Goal: Information Seeking & Learning: Learn about a topic

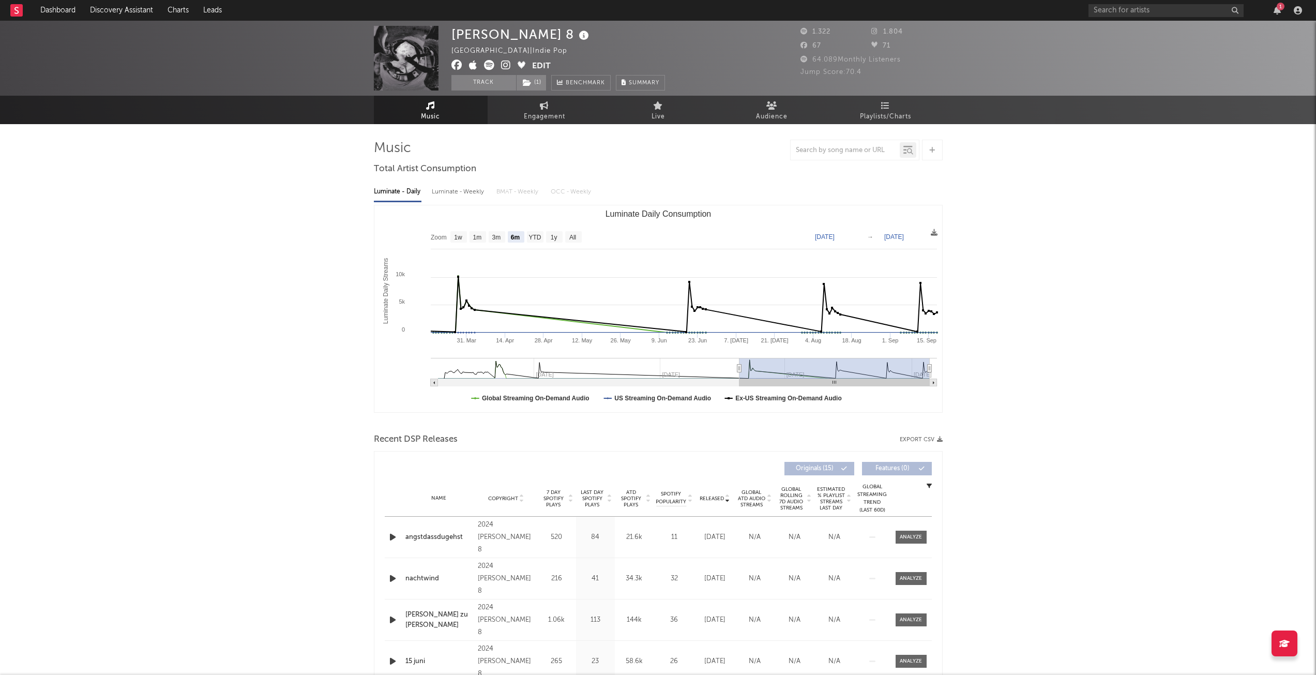
select select "6m"
click at [1161, 11] on input "text" at bounding box center [1166, 10] width 155 height 13
type input "Elly"
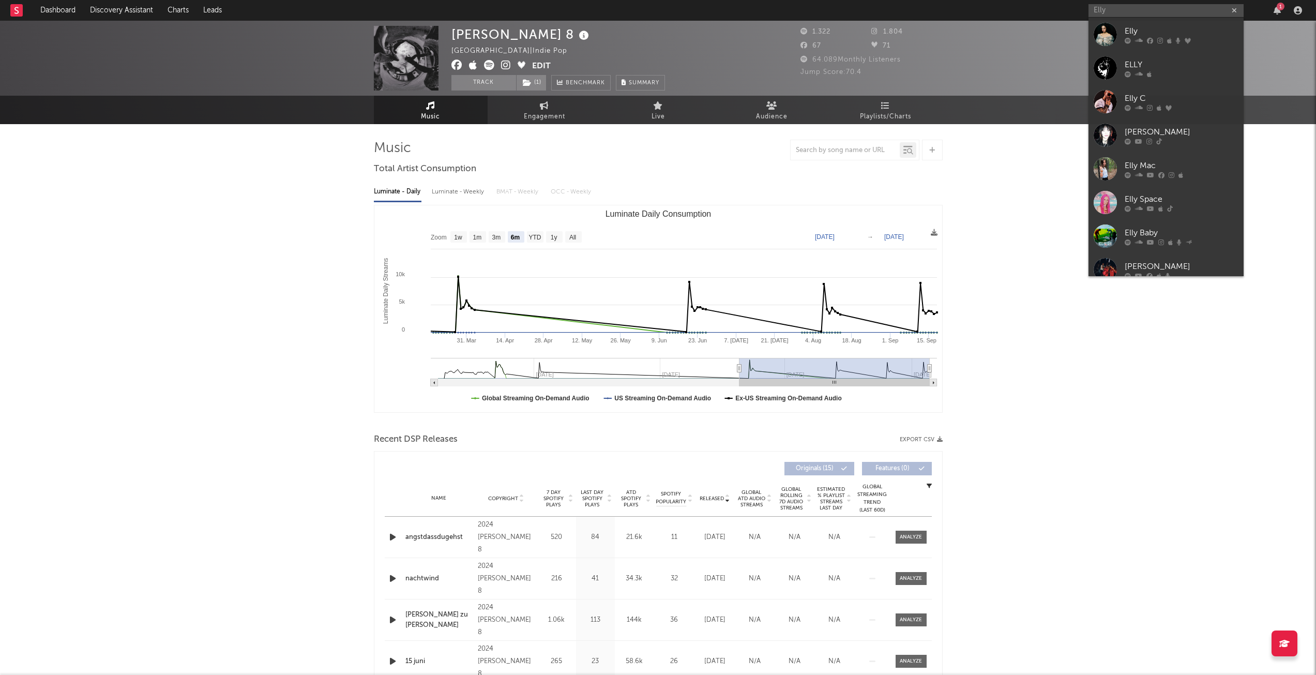
click at [1189, 42] on icon at bounding box center [1188, 40] width 6 height 6
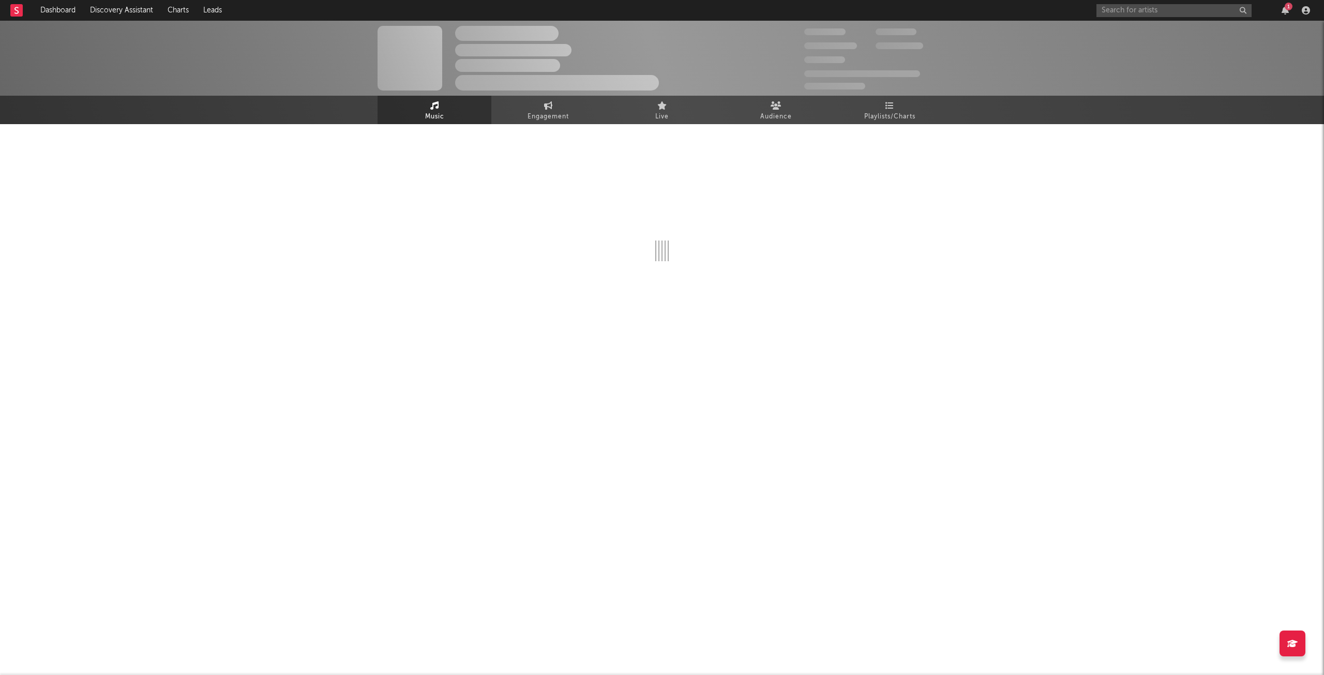
click at [1288, 9] on div "1" at bounding box center [1205, 10] width 217 height 21
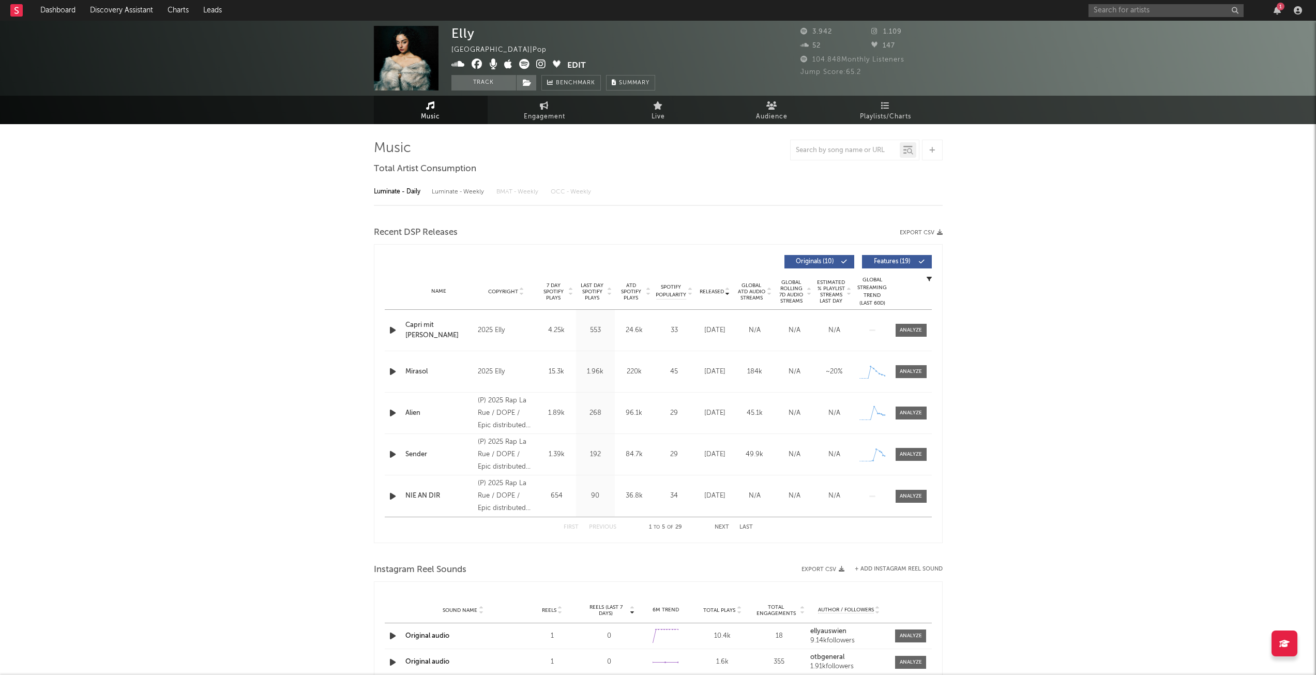
select select "1w"
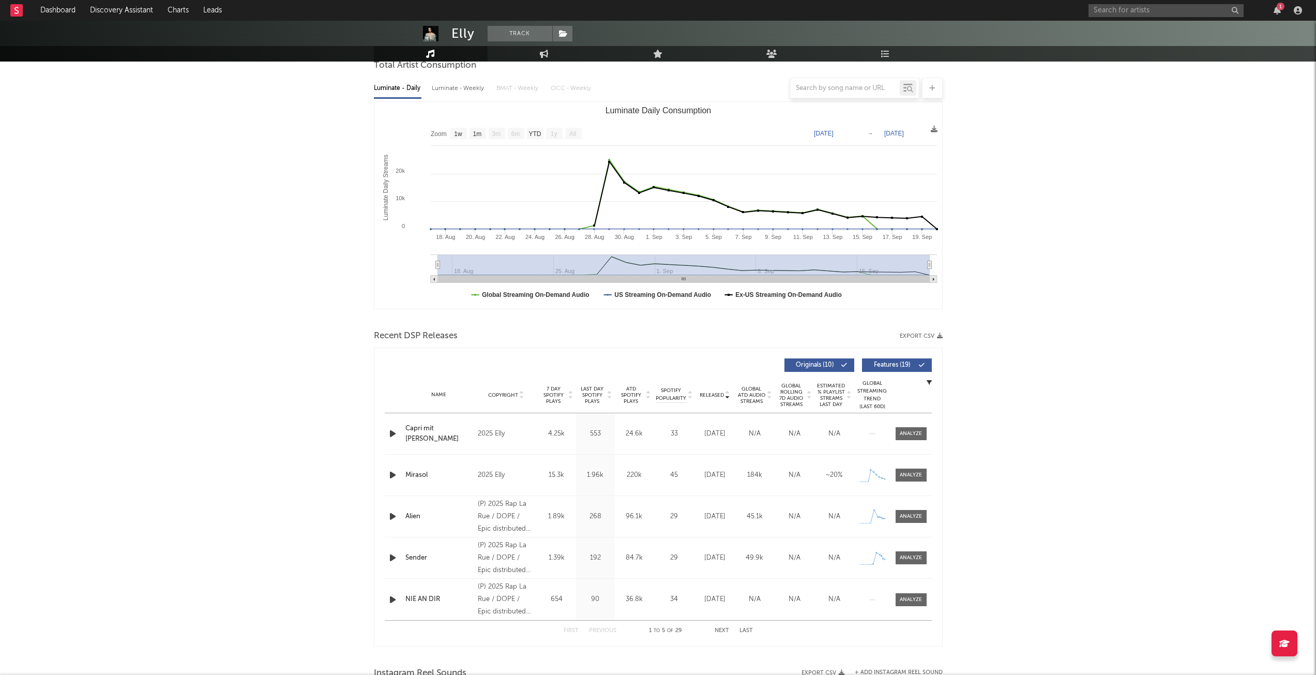
scroll to position [155, 0]
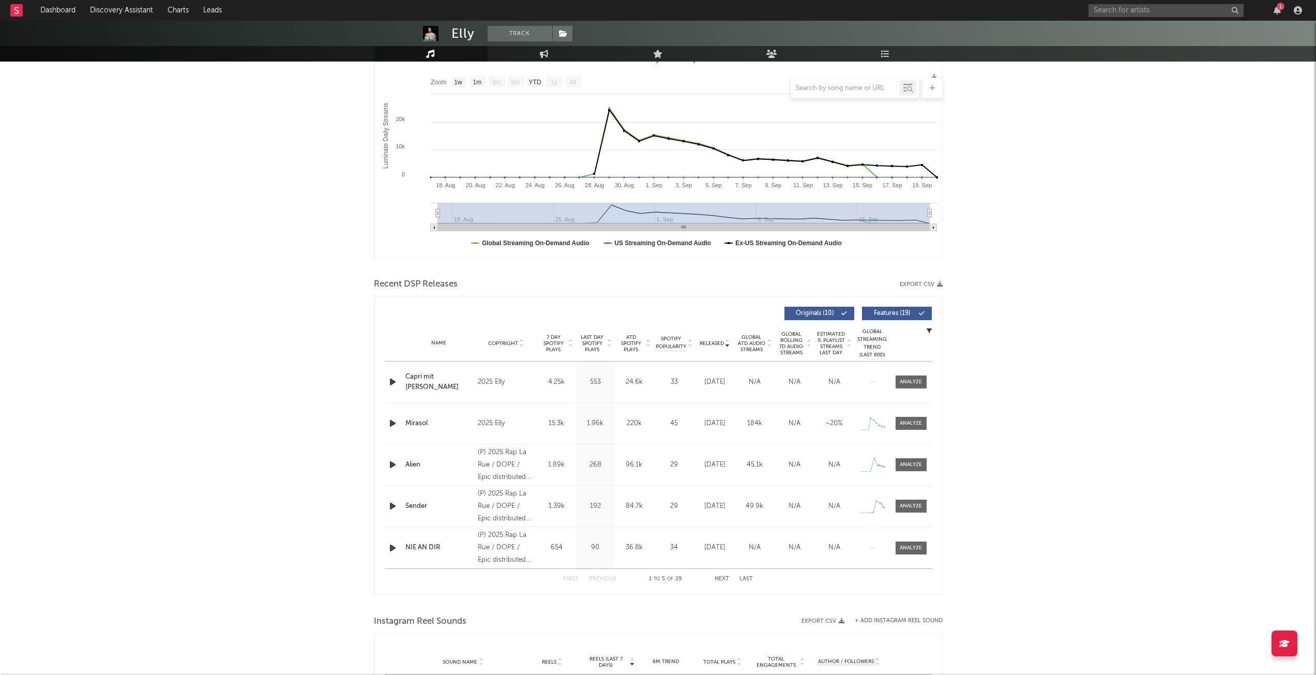
click at [725, 577] on button "Next" at bounding box center [722, 579] width 14 height 6
click at [724, 577] on button "Next" at bounding box center [722, 579] width 14 height 6
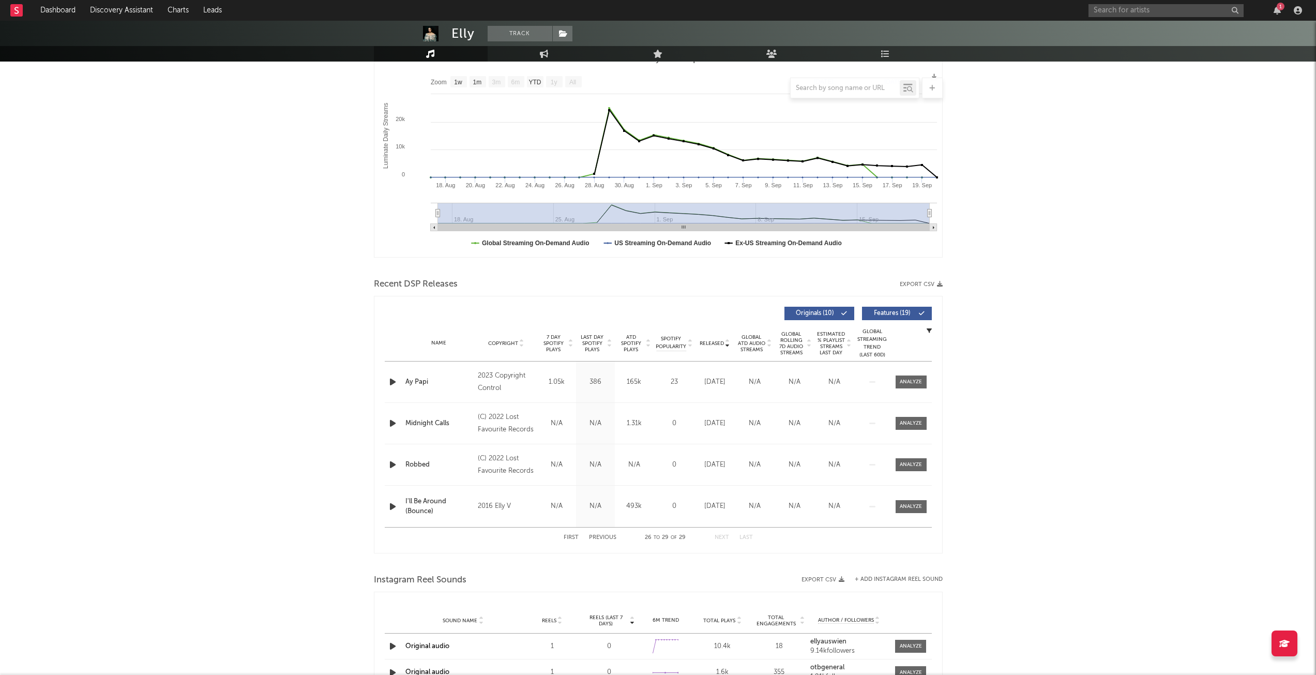
click at [603, 538] on button "Previous" at bounding box center [602, 538] width 27 height 6
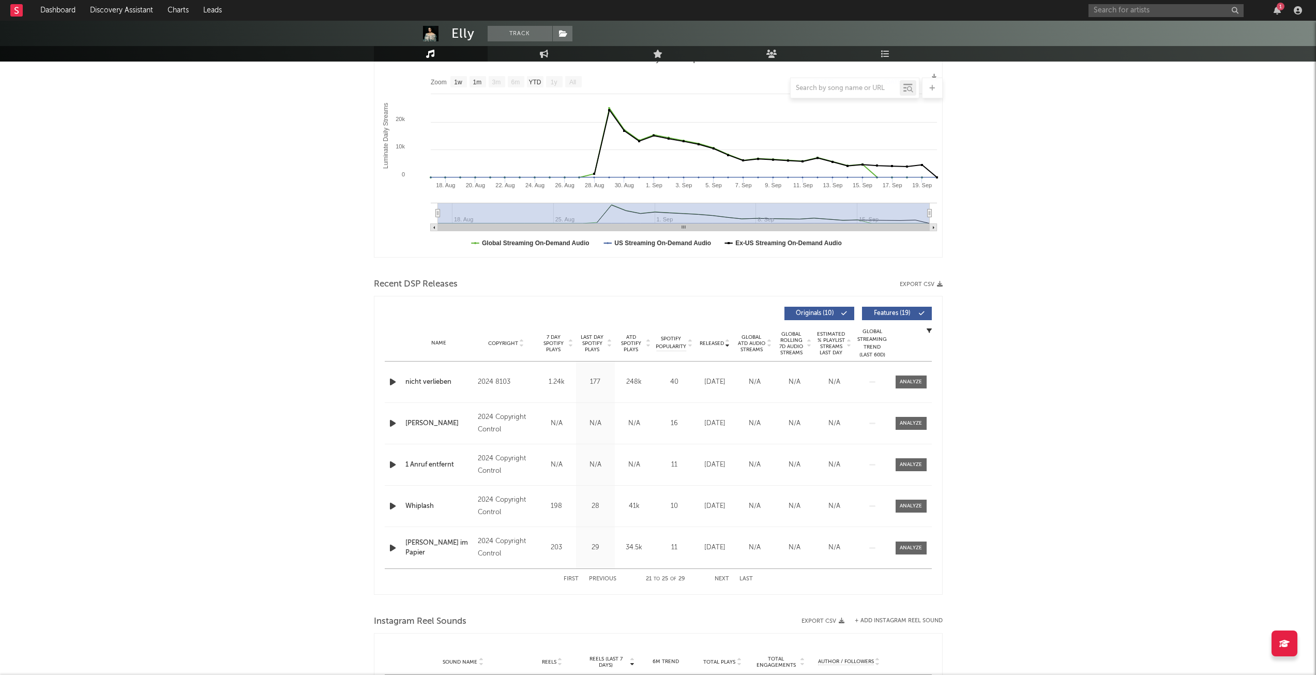
click at [603, 538] on div "Last Day Spotify Plays 29" at bounding box center [595, 547] width 39 height 41
click at [604, 579] on button "Previous" at bounding box center [602, 579] width 27 height 6
click at [604, 576] on button "Previous" at bounding box center [602, 579] width 27 height 6
click at [604, 575] on div "First Previous 11 to 15 of 29 Next Last" at bounding box center [658, 579] width 189 height 20
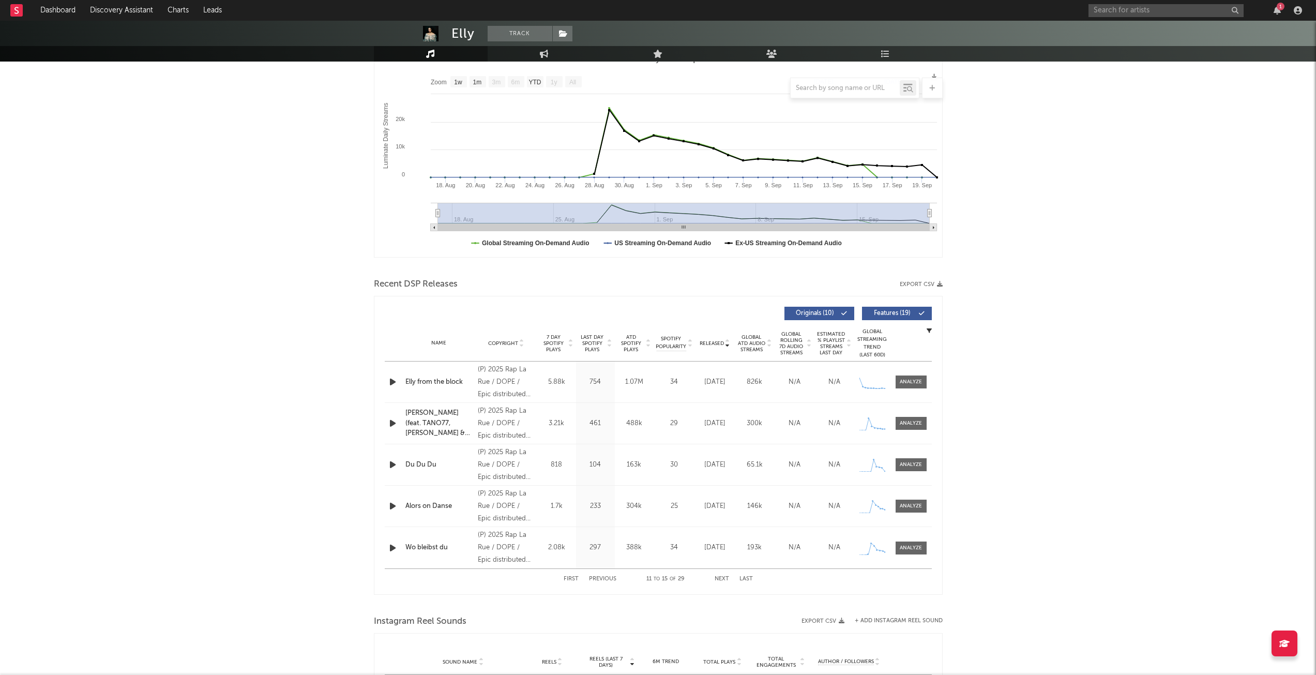
click at [605, 577] on button "Previous" at bounding box center [602, 579] width 27 height 6
click at [607, 578] on button "Previous" at bounding box center [602, 579] width 27 height 6
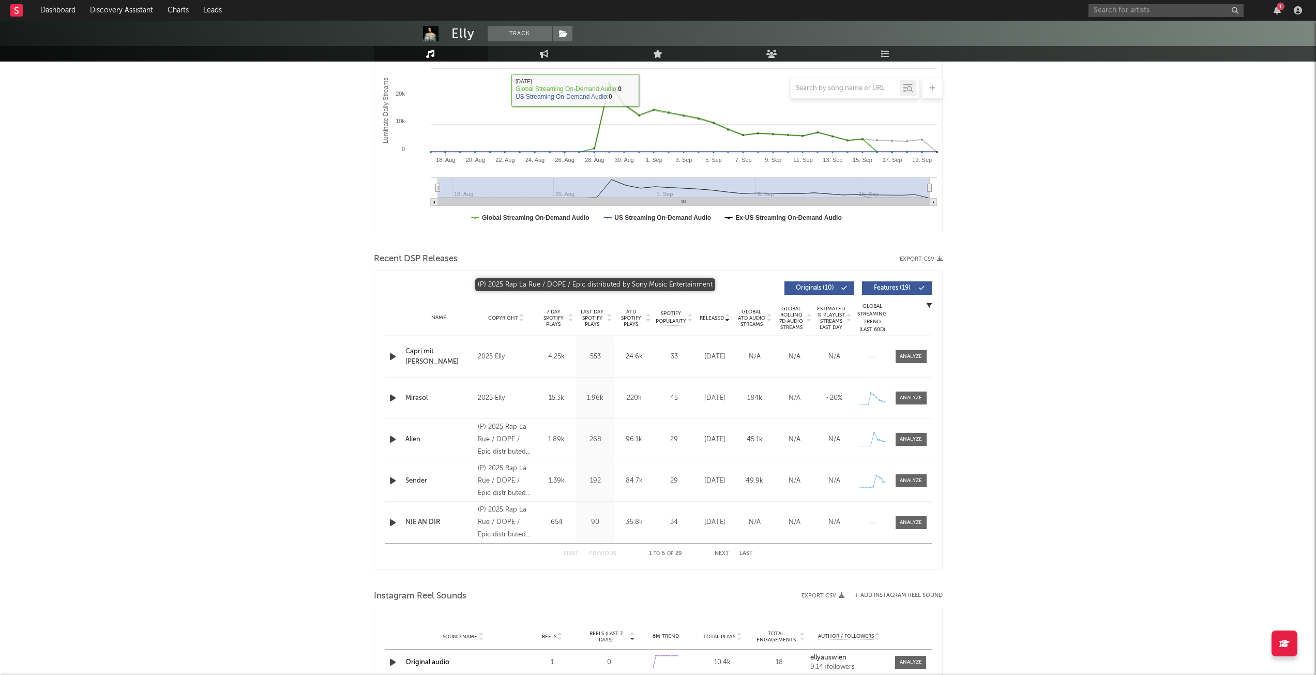
scroll to position [362, 0]
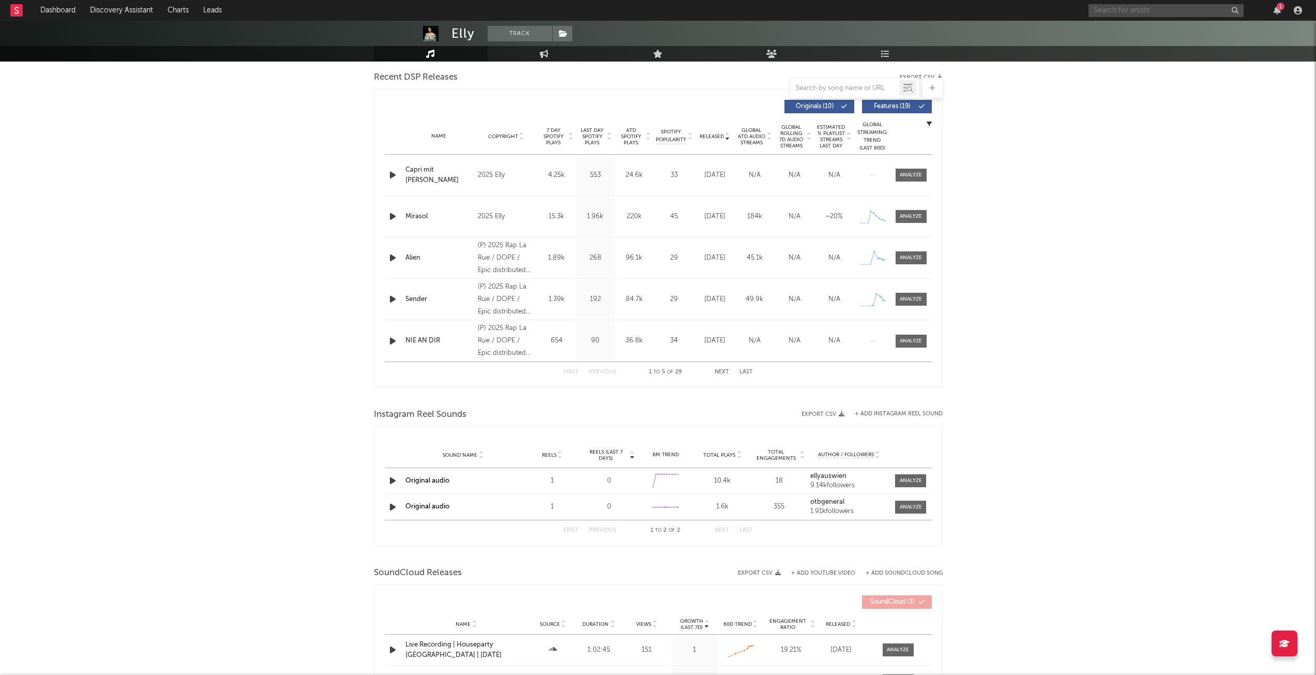
click at [1111, 11] on input "text" at bounding box center [1166, 10] width 155 height 13
click at [1146, 11] on input "Rap la rue" at bounding box center [1166, 10] width 155 height 13
type input "Rap la rue"
click at [1152, 33] on div "Rap La Rue" at bounding box center [1182, 31] width 114 height 12
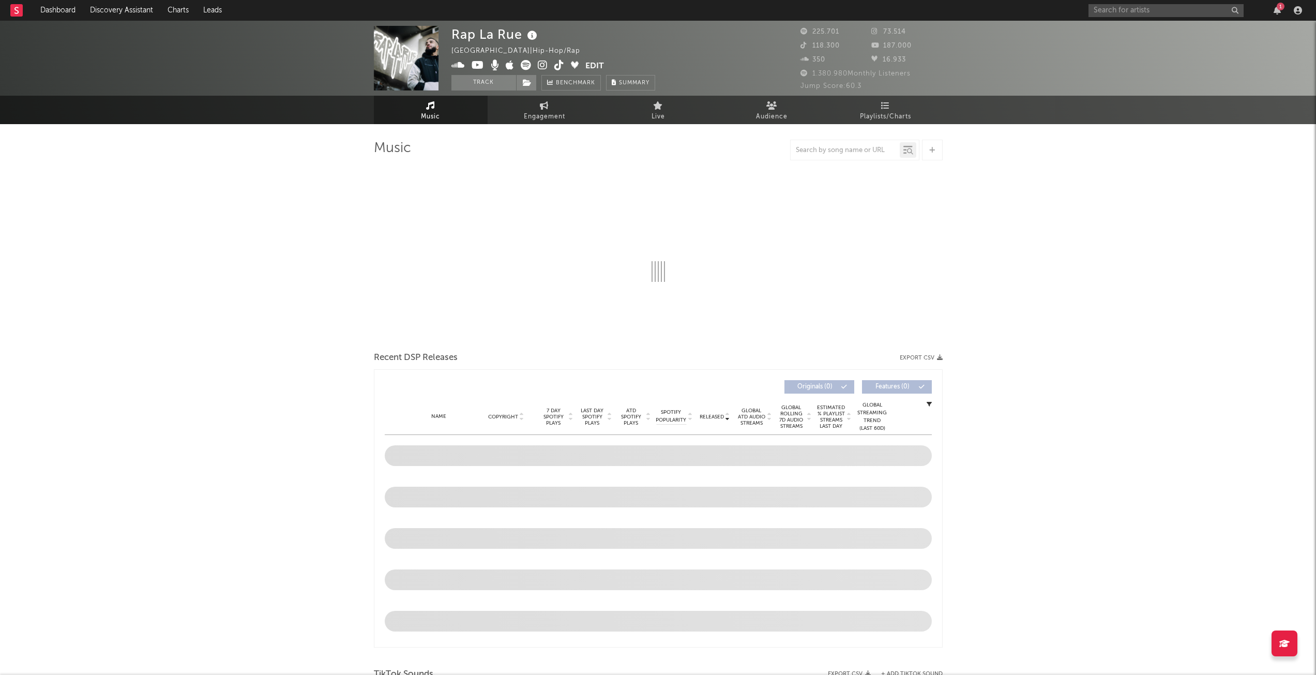
select select "6m"
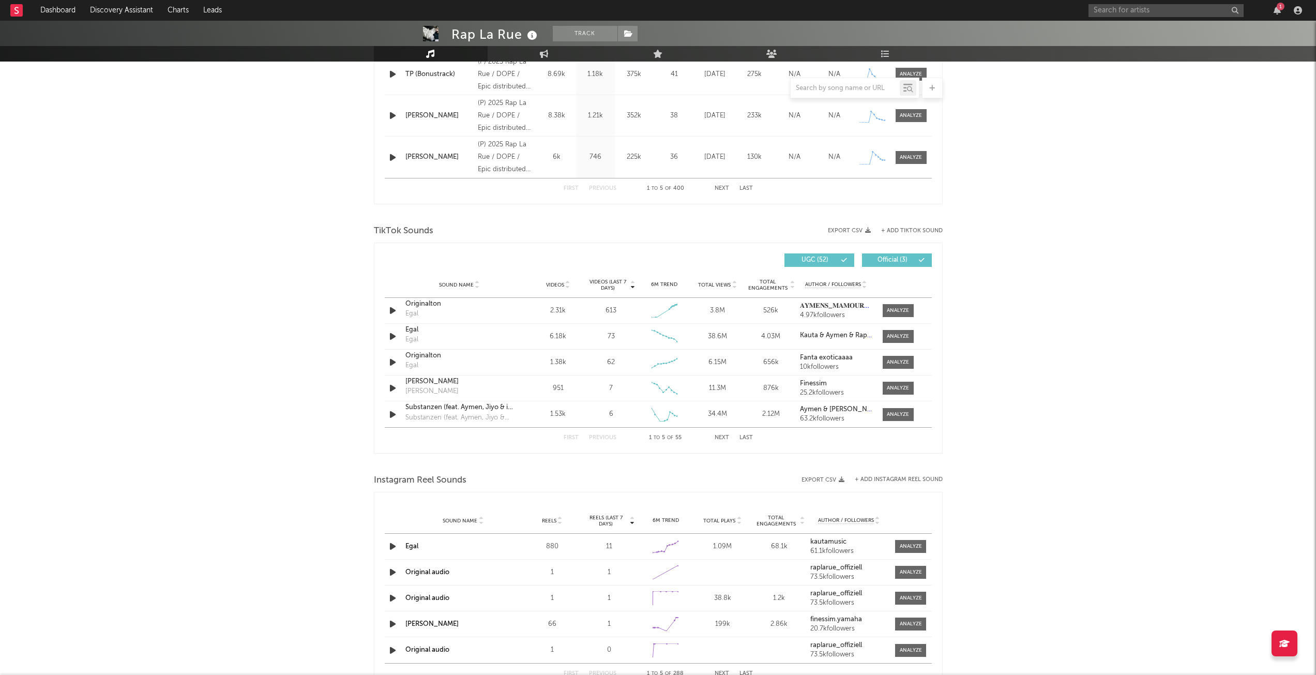
scroll to position [339, 0]
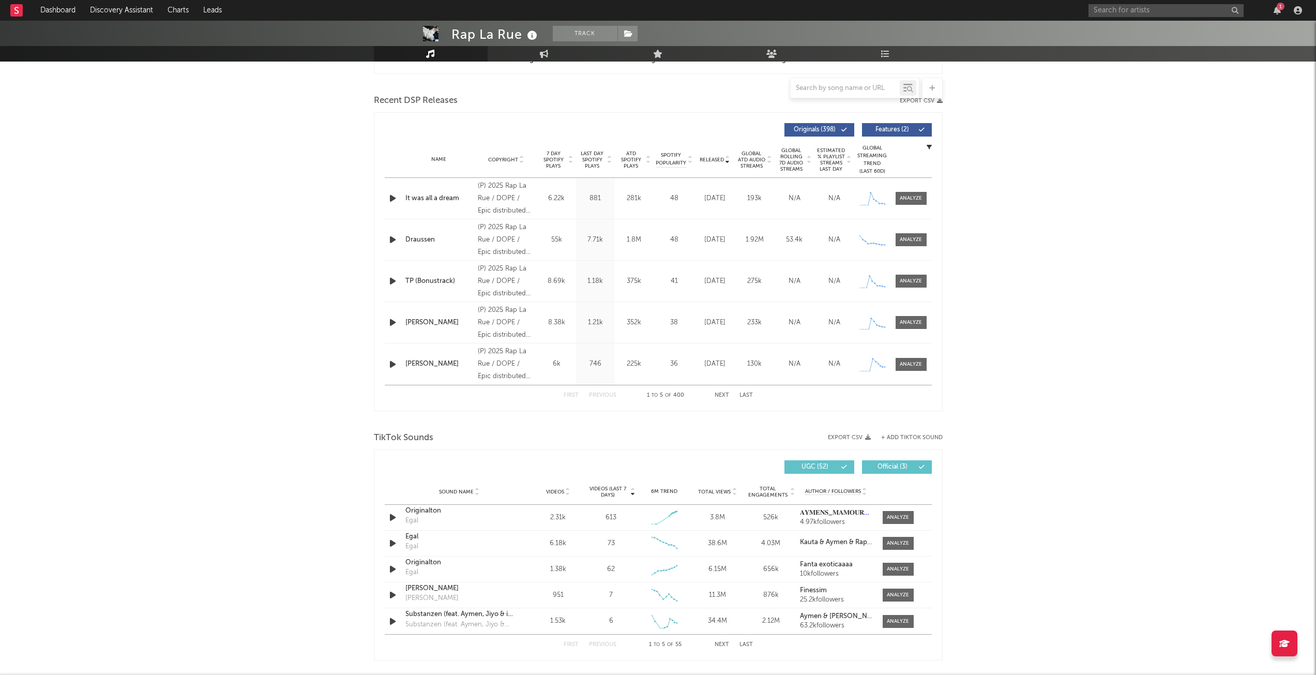
click at [723, 397] on button "Next" at bounding box center [722, 396] width 14 height 6
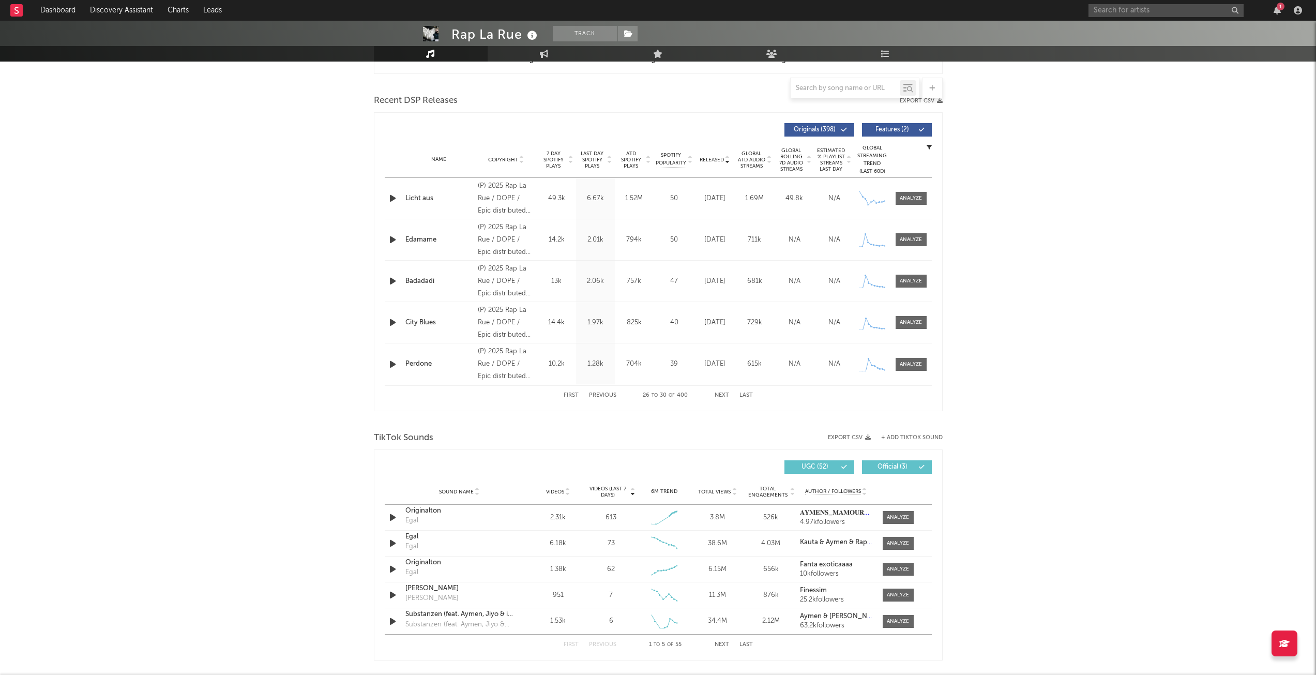
click at [723, 397] on button "Next" at bounding box center [722, 396] width 14 height 6
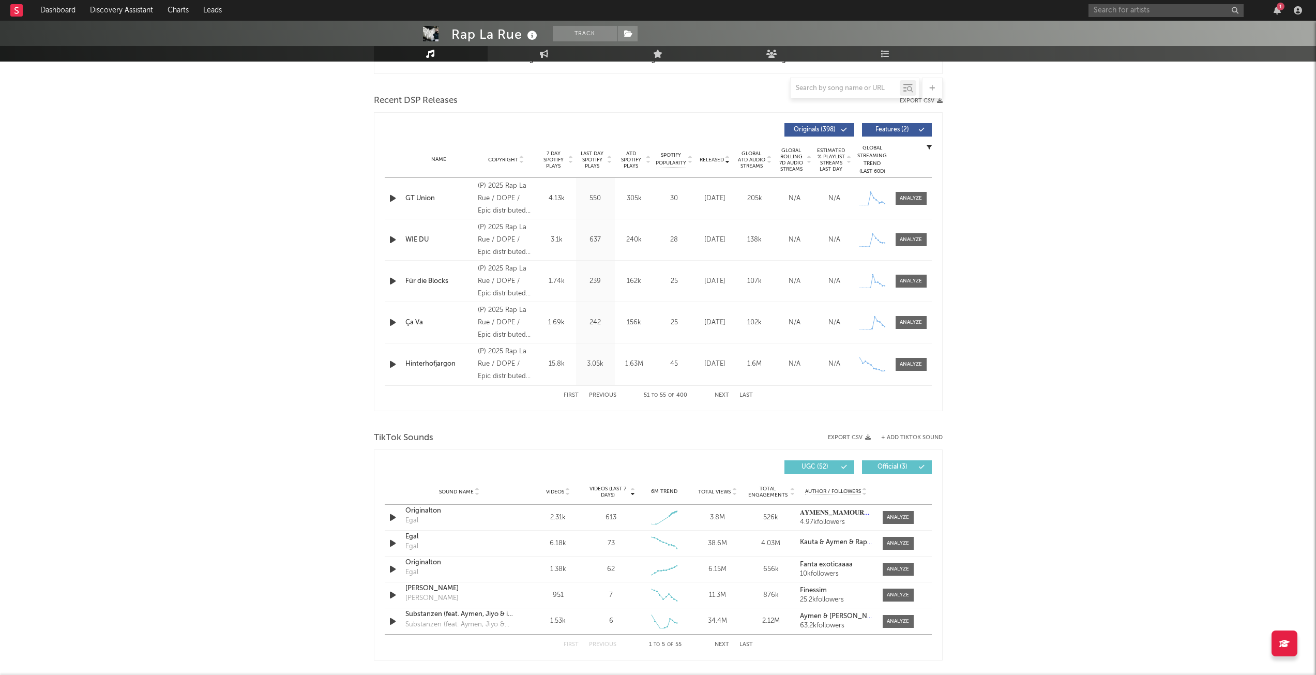
click at [723, 397] on button "Next" at bounding box center [722, 396] width 14 height 6
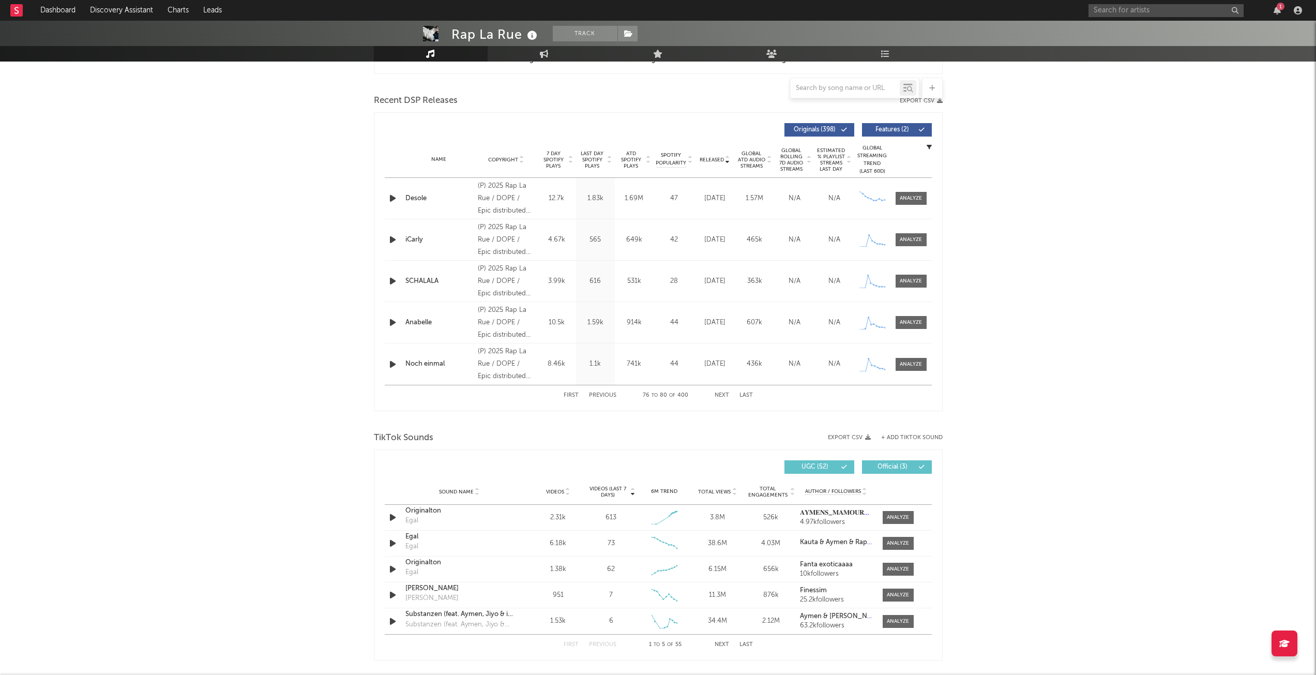
click at [723, 397] on button "Next" at bounding box center [722, 396] width 14 height 6
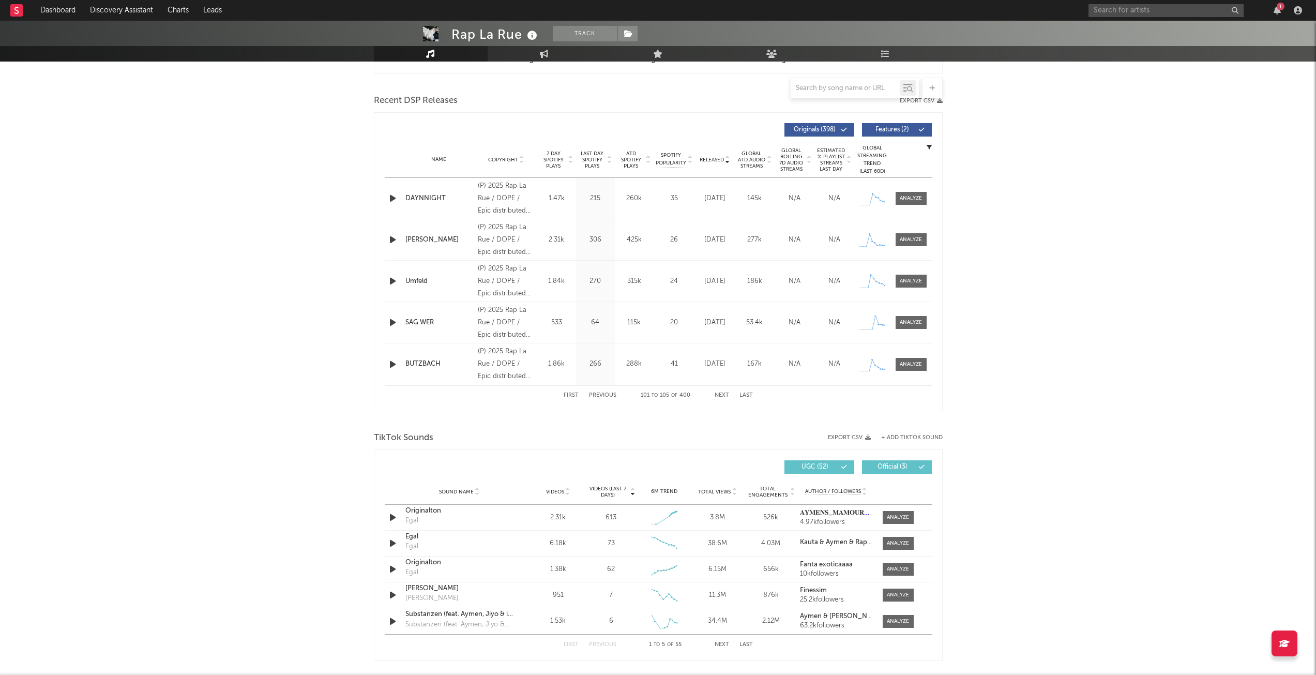
click at [723, 397] on button "Next" at bounding box center [722, 396] width 14 height 6
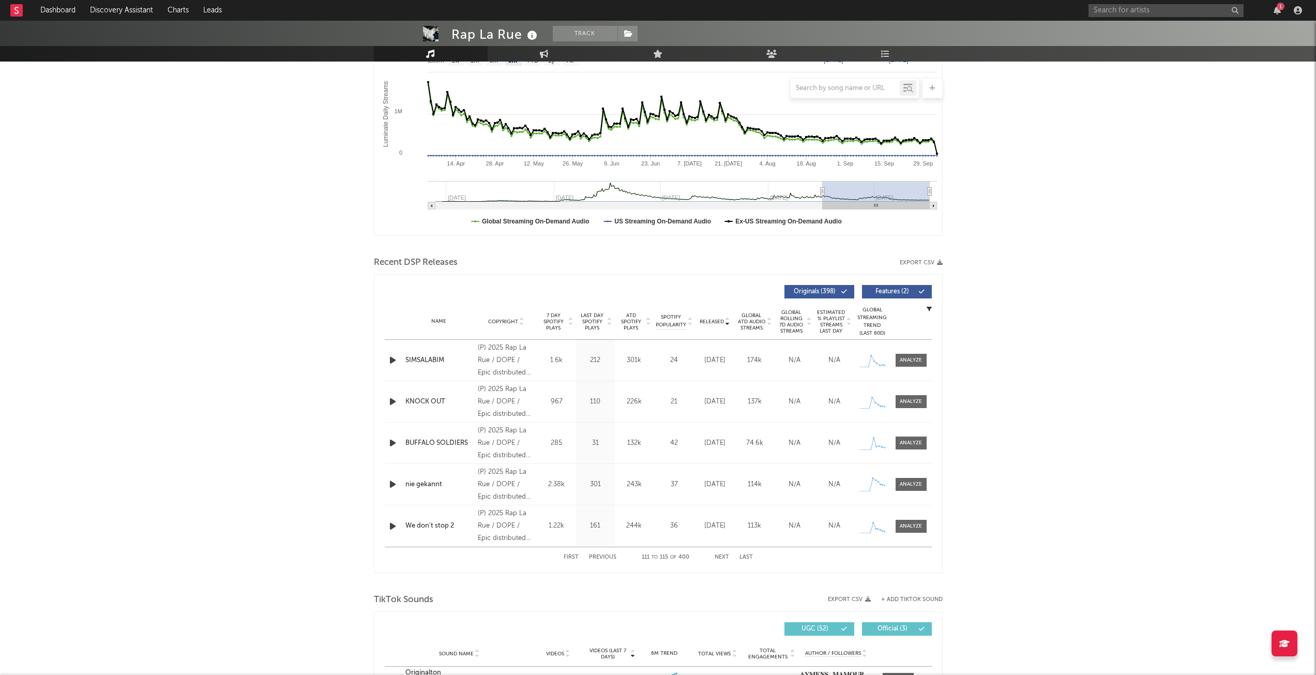
scroll to position [80, 0]
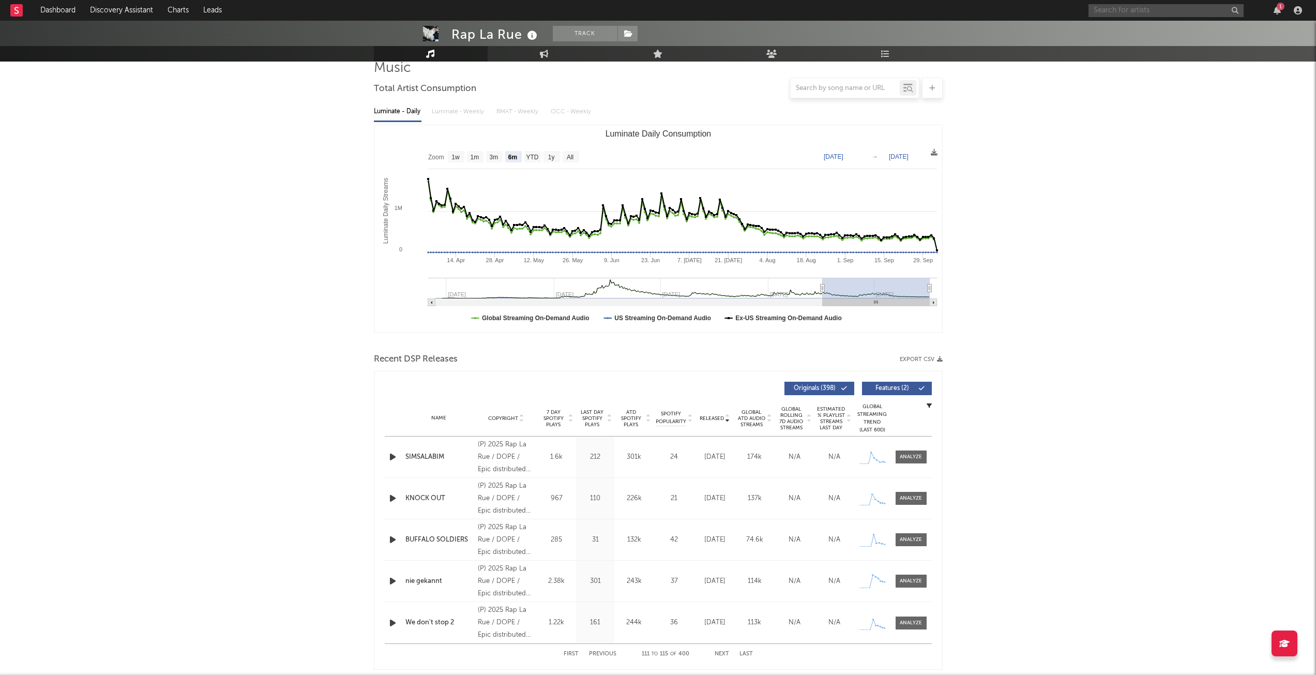
click at [1144, 12] on input "text" at bounding box center [1166, 10] width 155 height 13
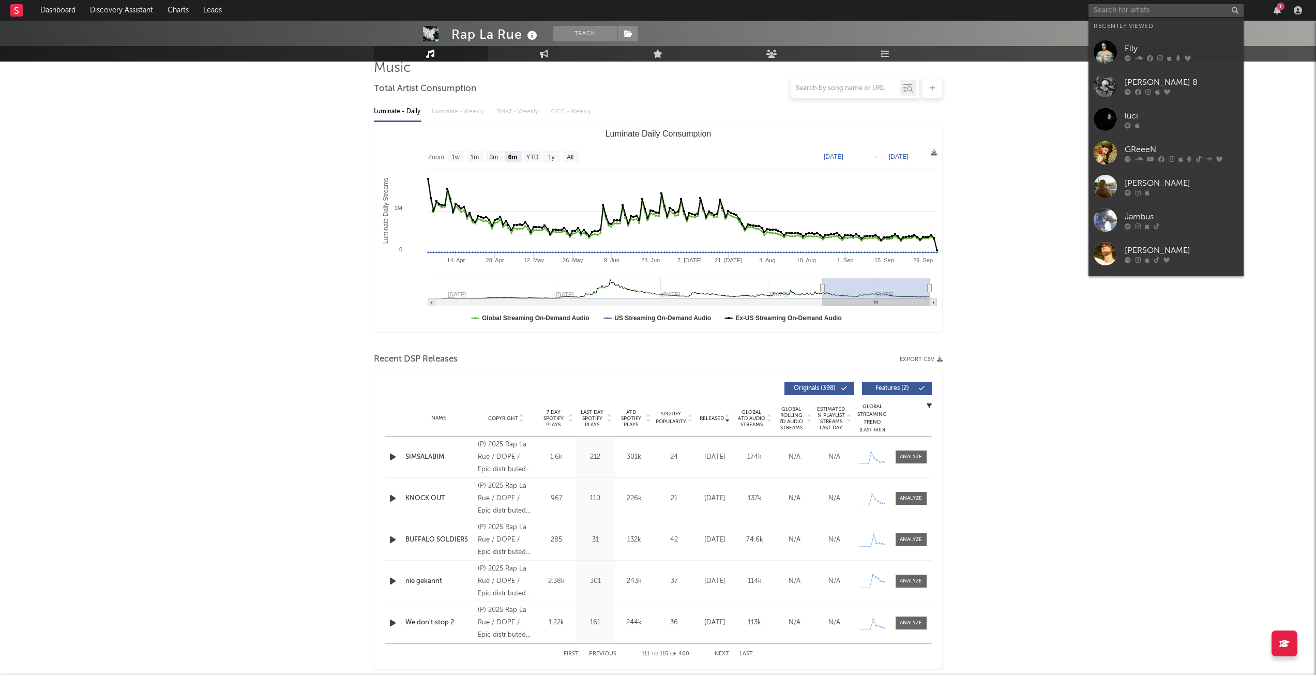
drag, startPoint x: 1138, startPoint y: 50, endPoint x: 964, endPoint y: 193, distance: 226.0
click at [1138, 50] on div "Elly" at bounding box center [1182, 48] width 114 height 12
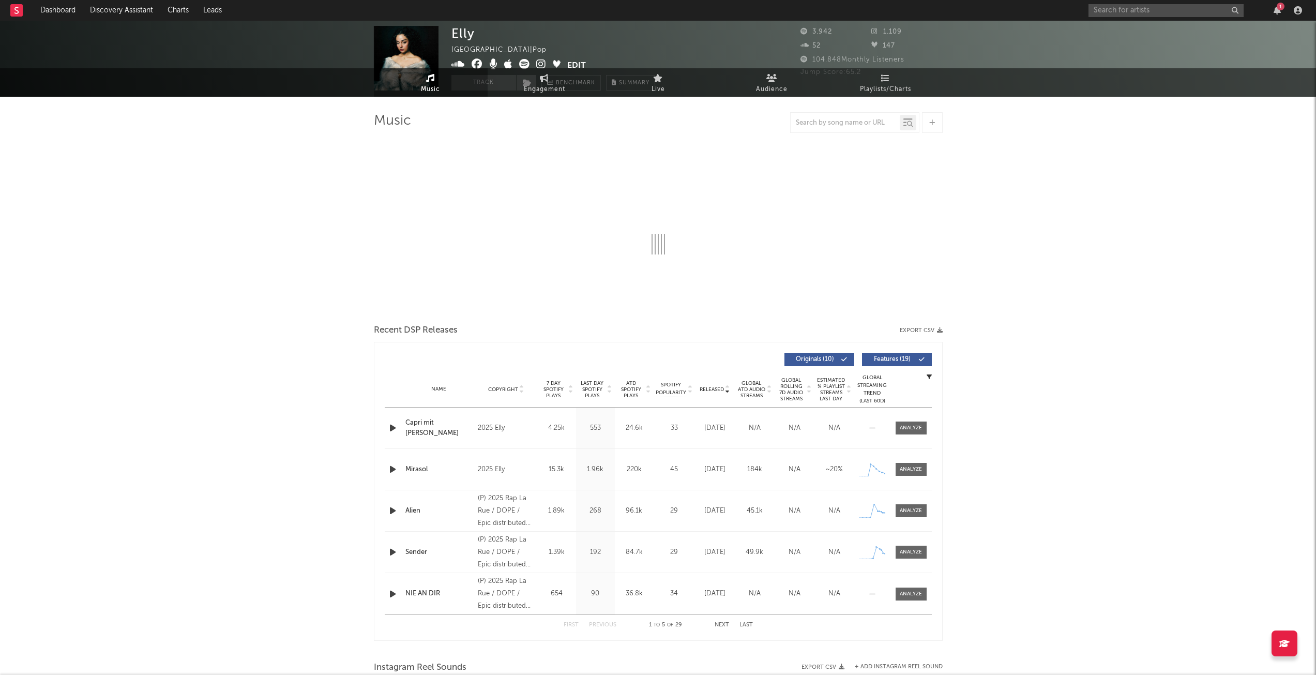
select select "1w"
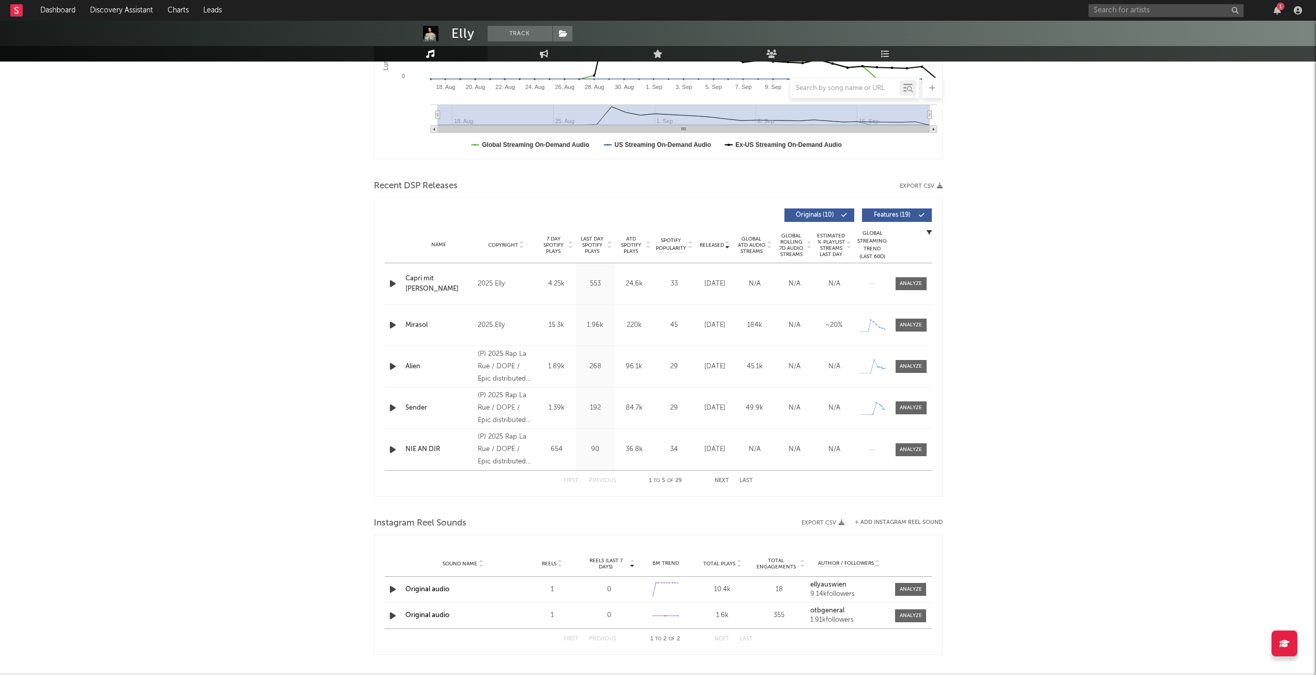
scroll to position [259, 0]
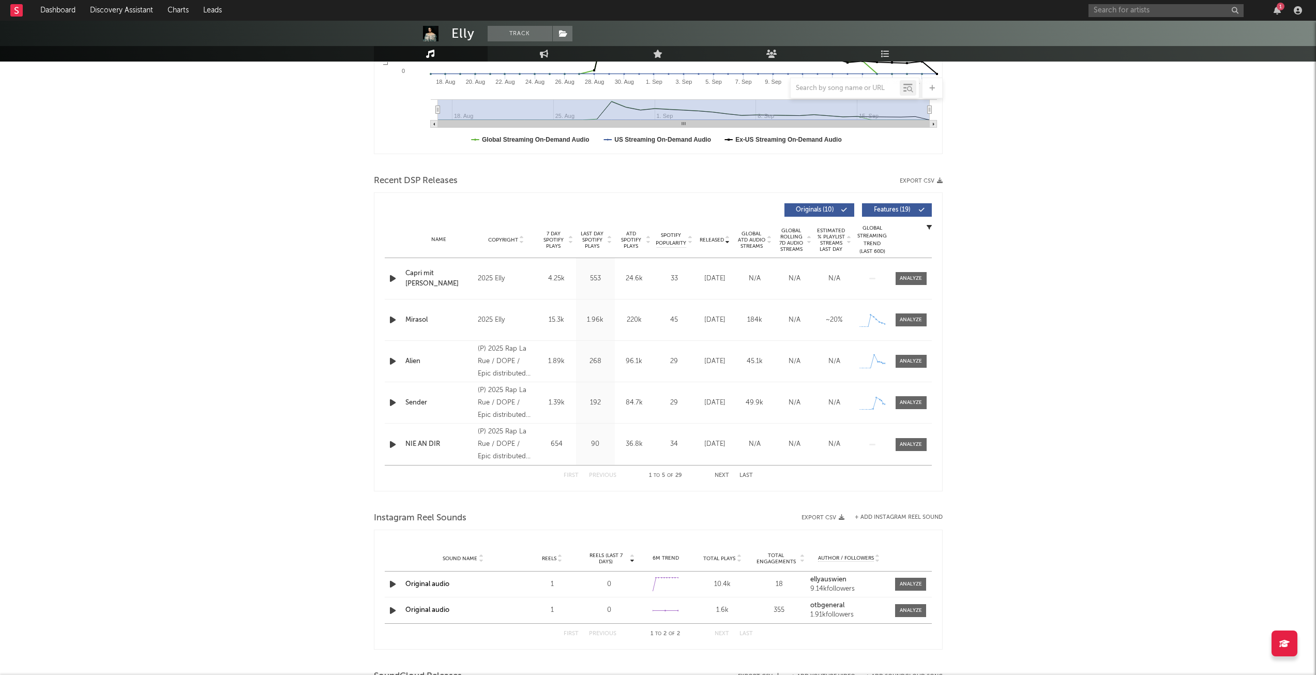
click at [724, 471] on div "First Previous 1 to 5 of 29 Next Last" at bounding box center [658, 476] width 189 height 20
click at [724, 477] on button "Next" at bounding box center [722, 476] width 14 height 6
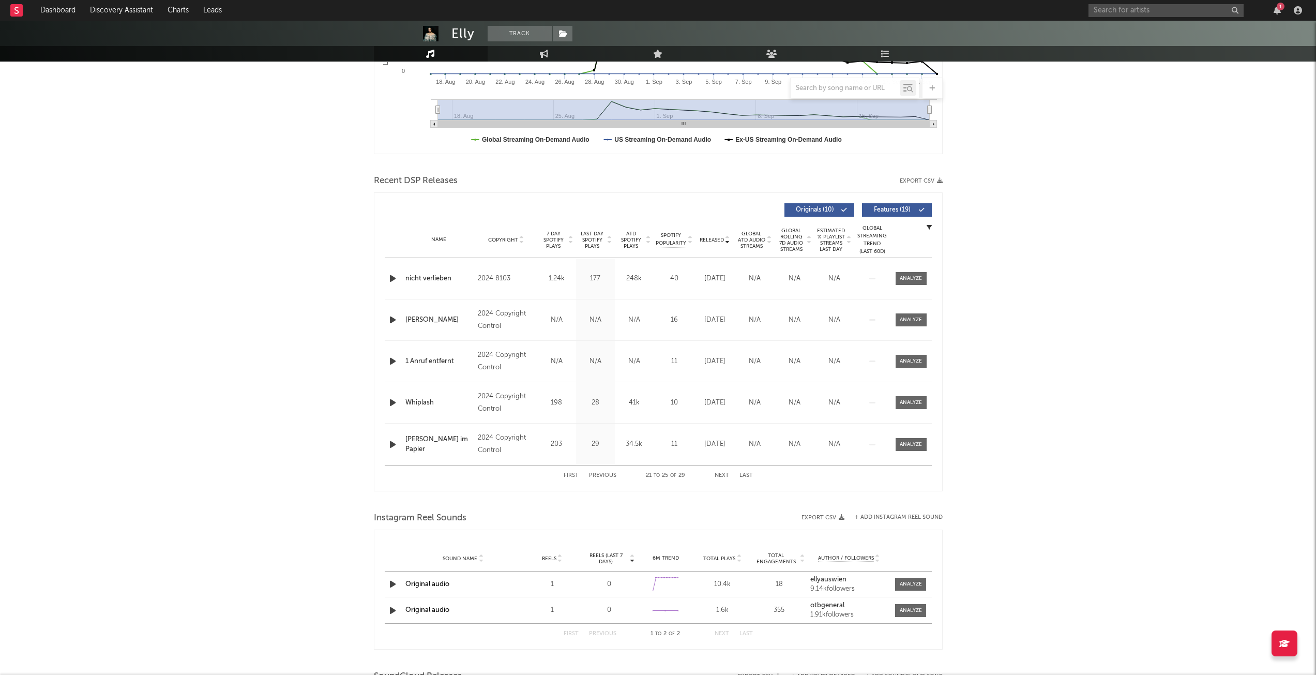
click at [724, 476] on button "Next" at bounding box center [722, 476] width 14 height 6
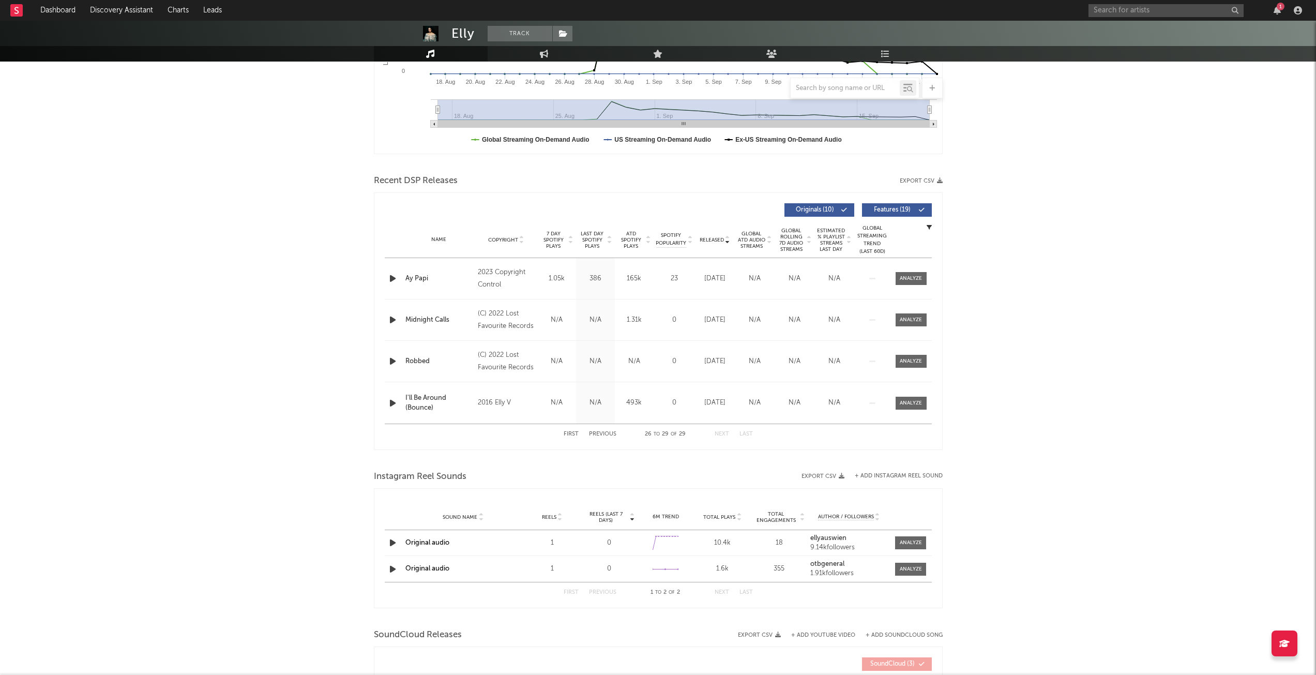
click at [597, 433] on button "Previous" at bounding box center [602, 434] width 27 height 6
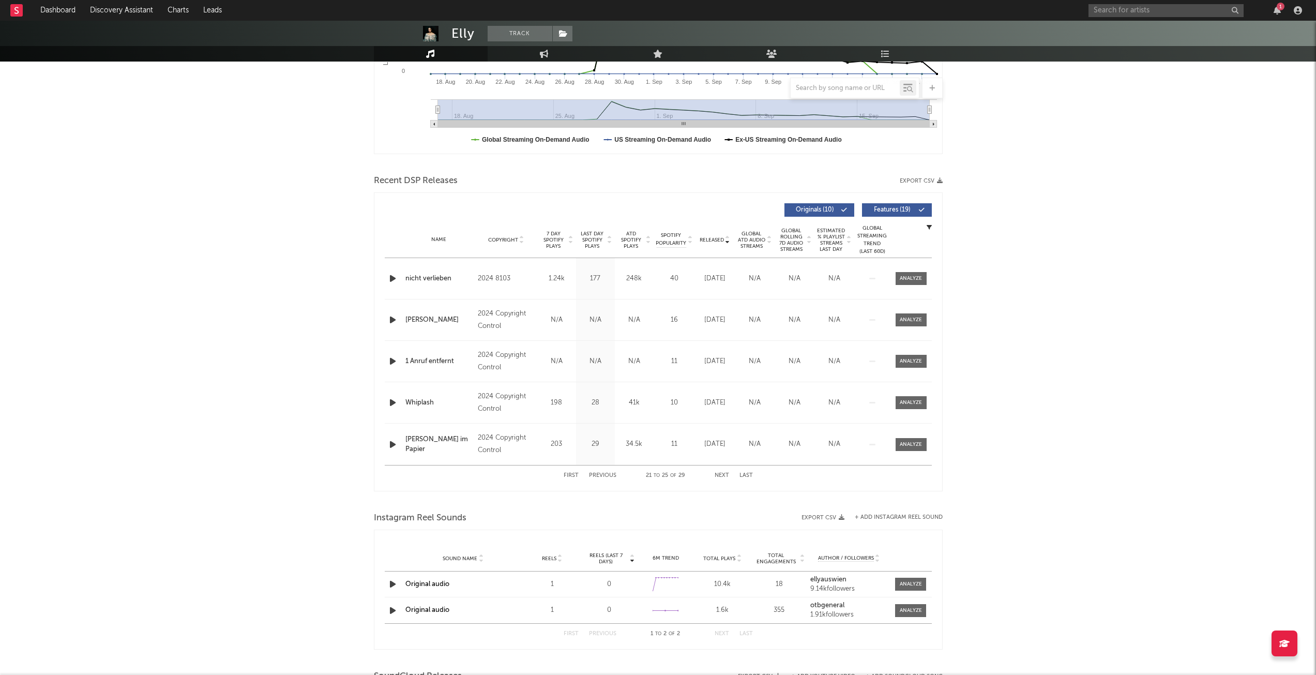
click at [602, 473] on button "Previous" at bounding box center [602, 476] width 27 height 6
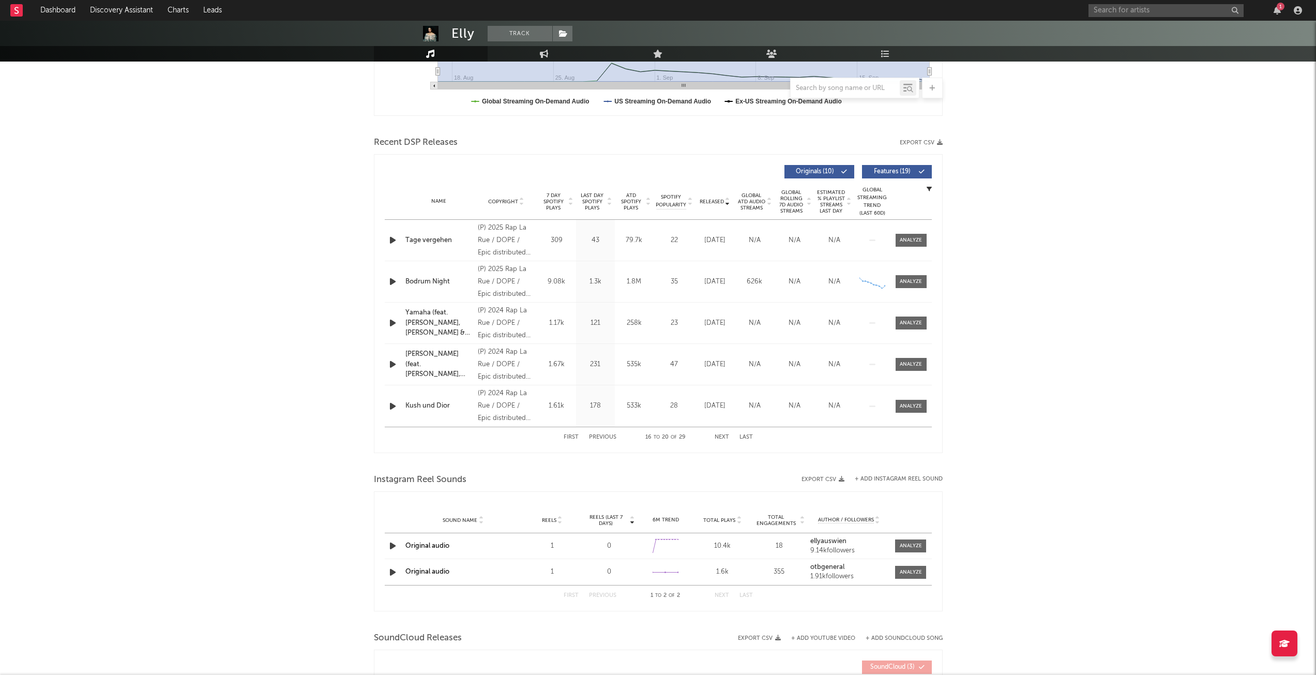
scroll to position [310, 0]
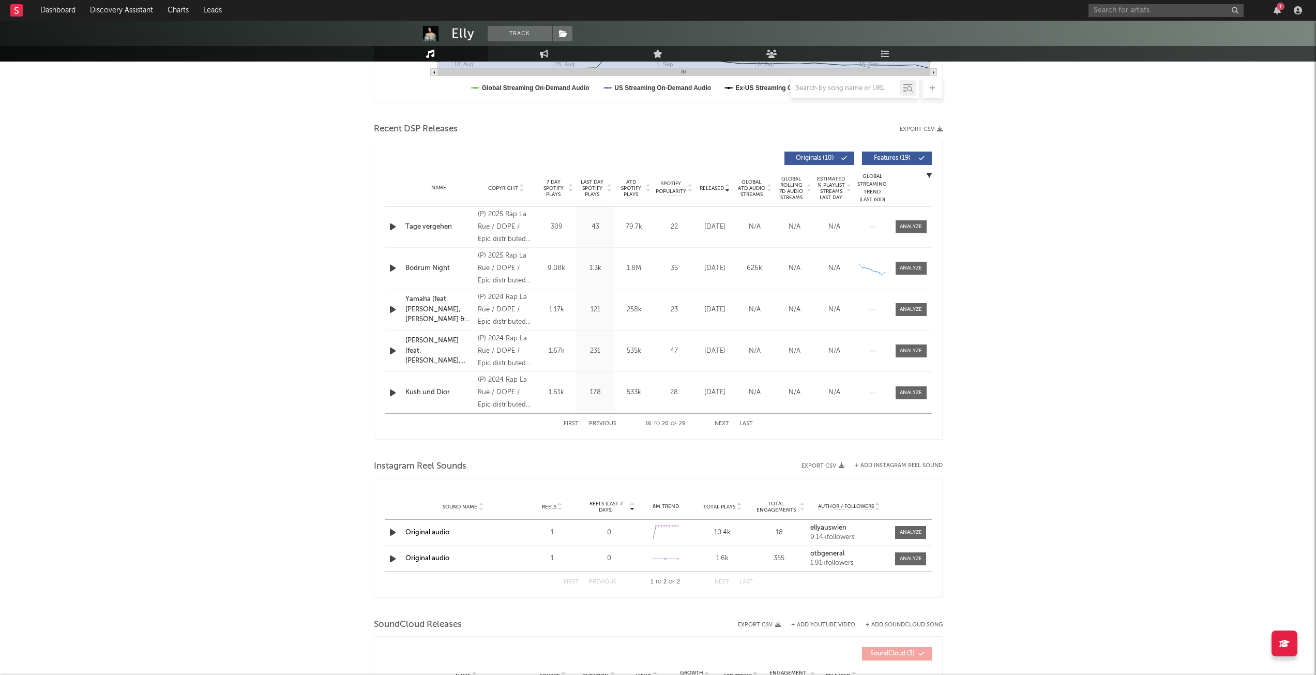
click at [575, 423] on button "First" at bounding box center [571, 424] width 15 height 6
click at [993, 460] on div "Elly Track Germany | Pop Edit Track Benchmark Summary 3.942 1.109 52 147 104.84…" at bounding box center [658, 296] width 1316 height 1173
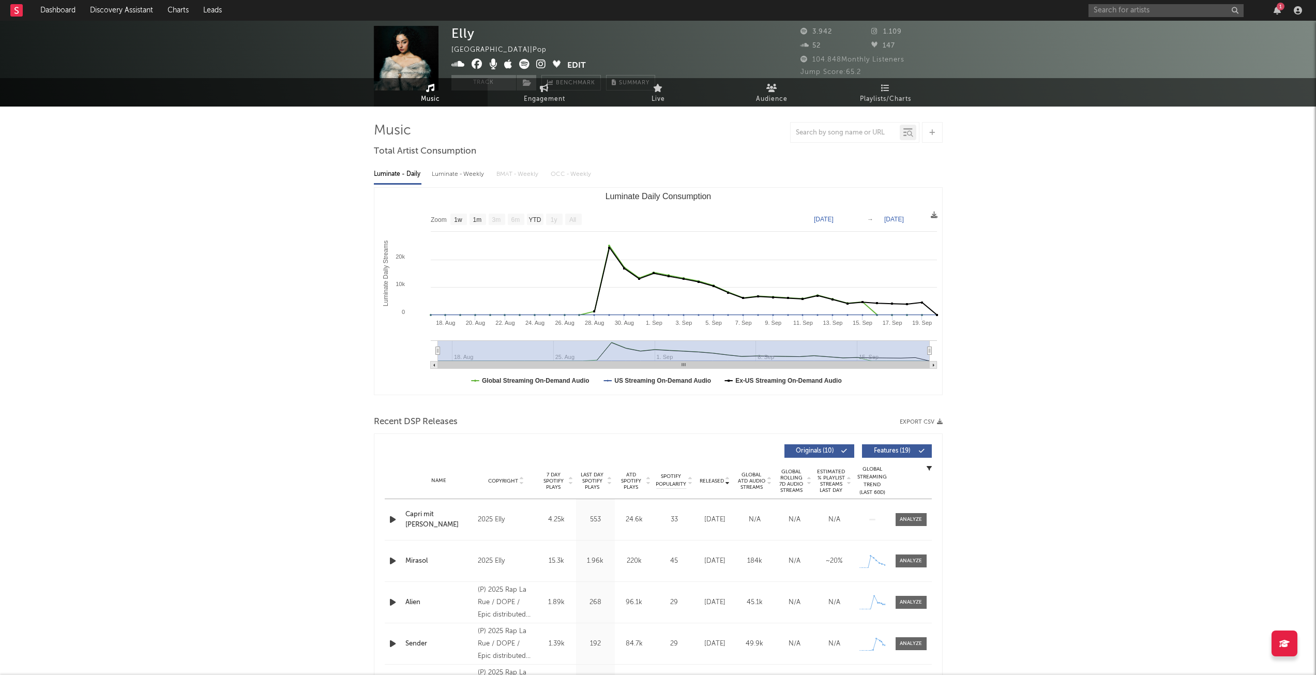
scroll to position [0, 0]
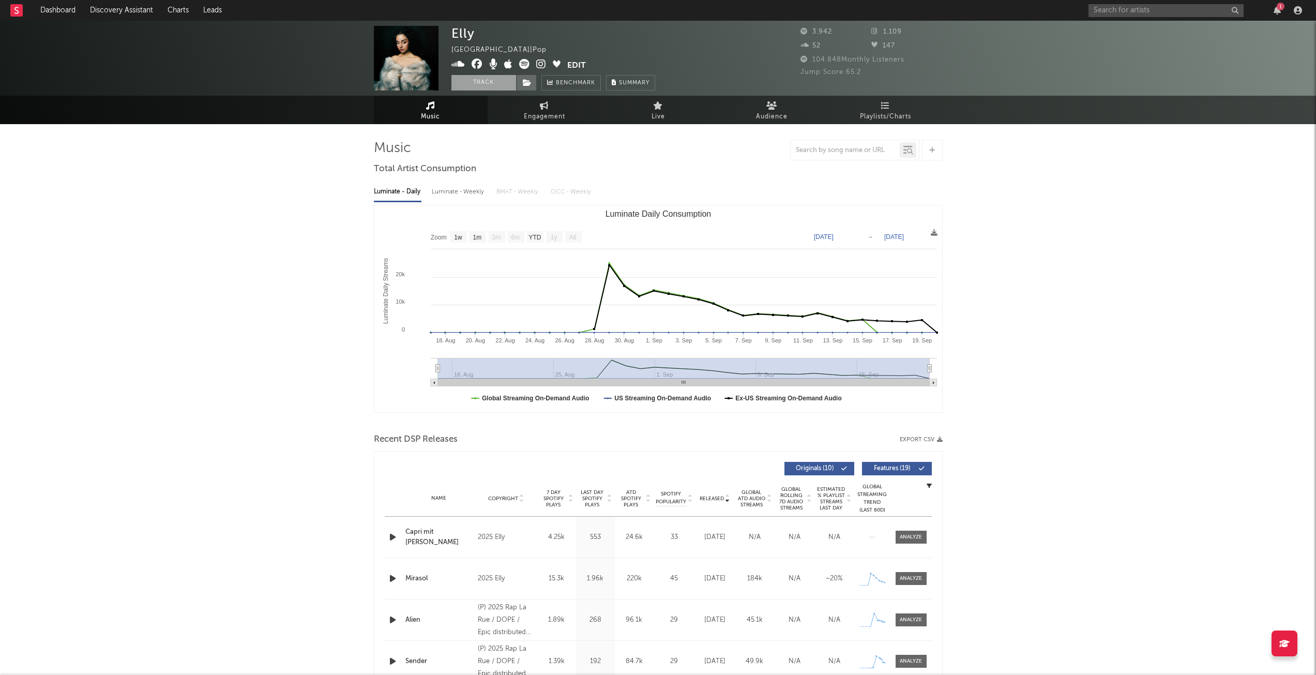
click at [489, 87] on button "Track" at bounding box center [484, 83] width 65 height 16
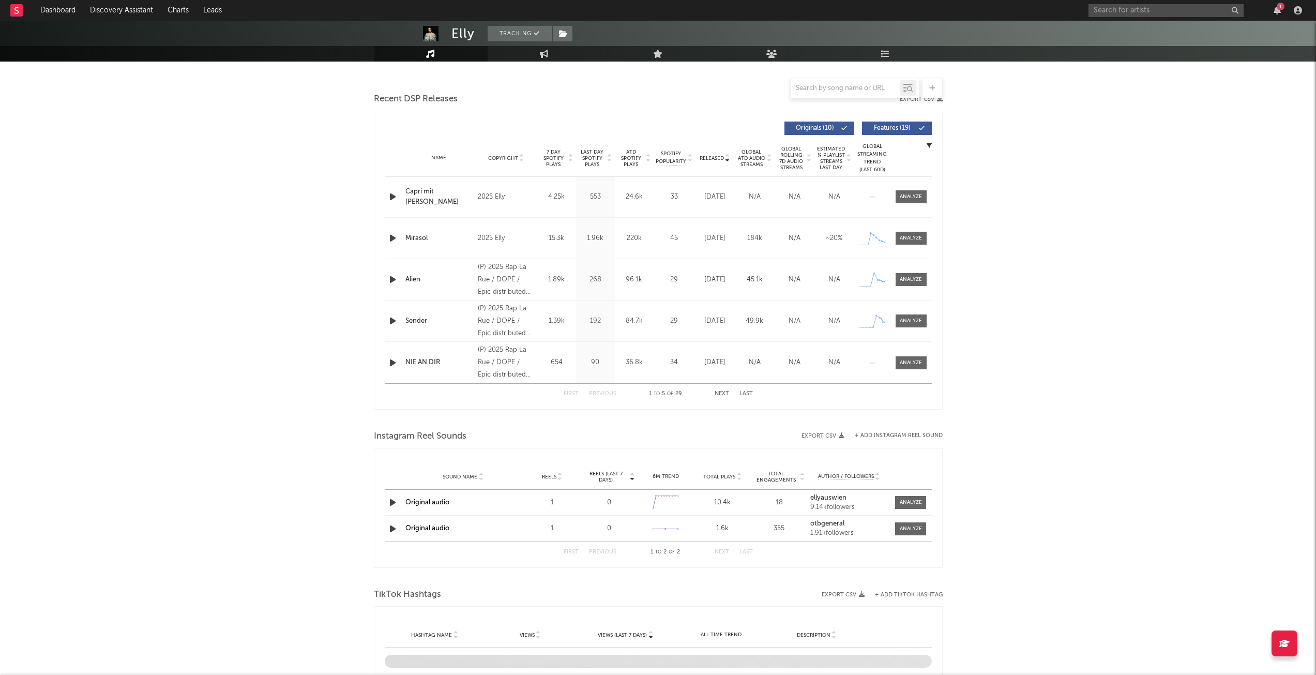
select select "1w"
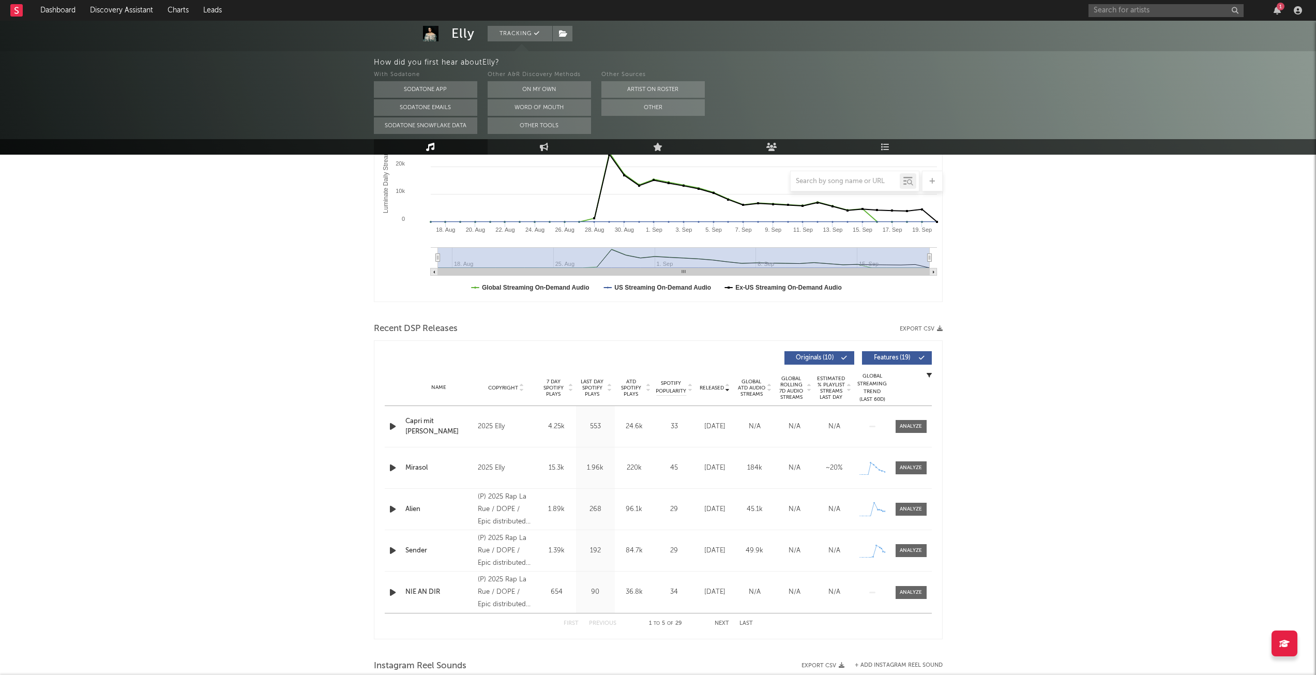
scroll to position [95, 0]
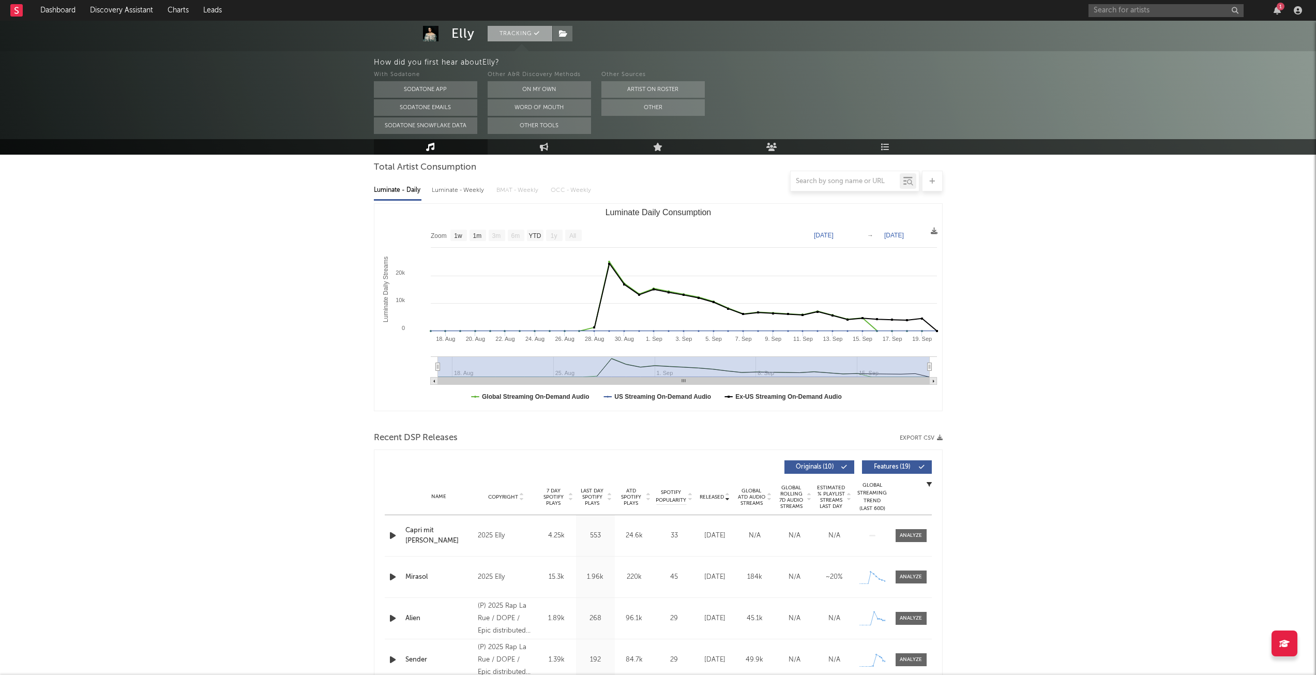
click at [500, 33] on button "Tracking" at bounding box center [520, 34] width 65 height 16
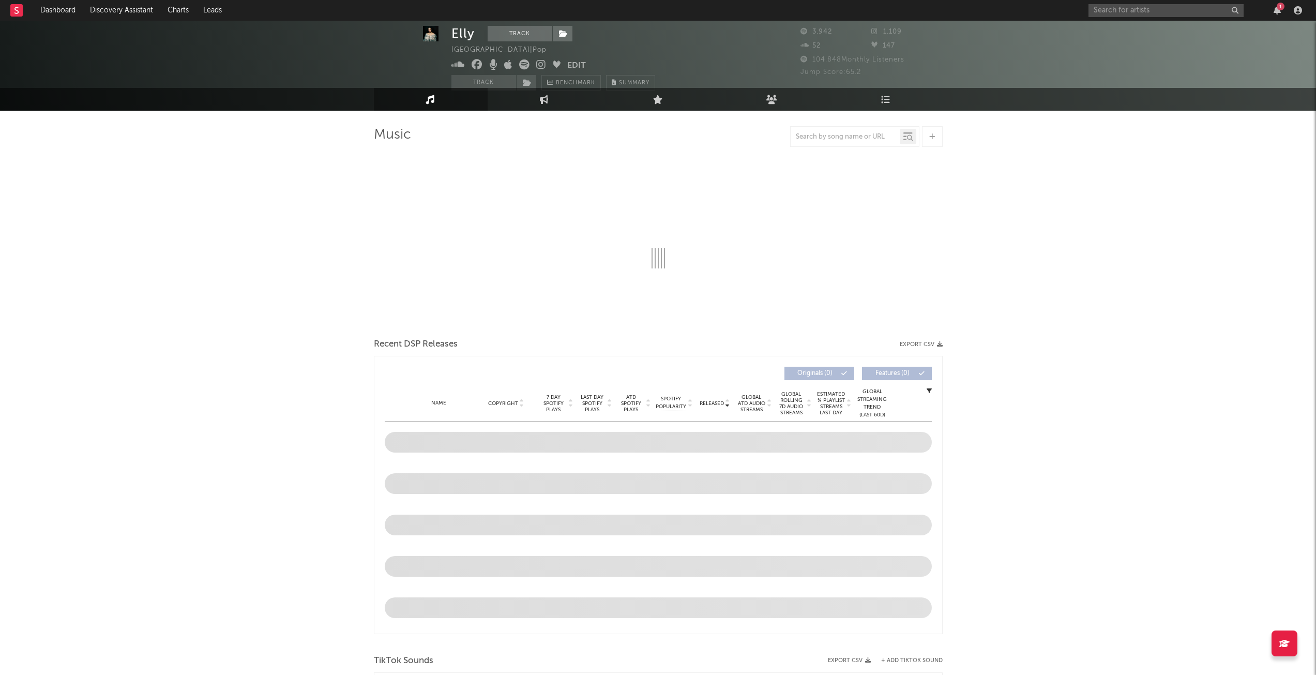
scroll to position [2, 0]
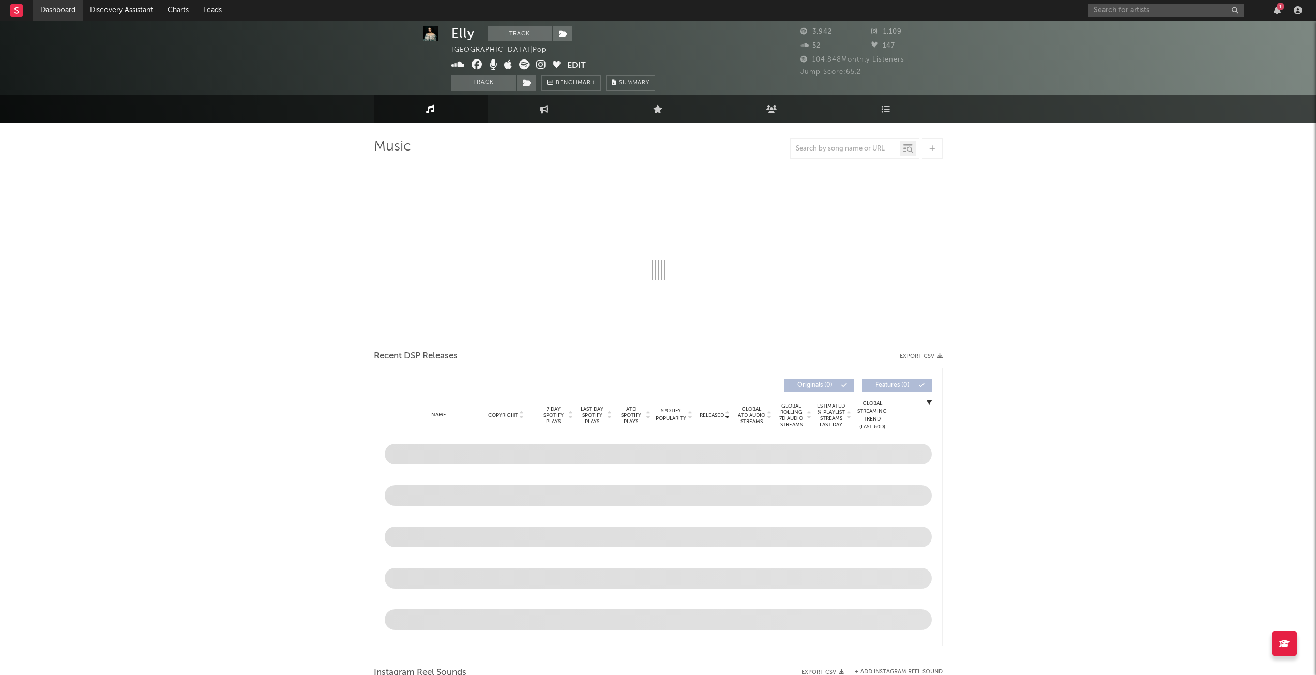
click at [57, 7] on link "Dashboard" at bounding box center [58, 10] width 50 height 21
